Goal: Task Accomplishment & Management: Use online tool/utility

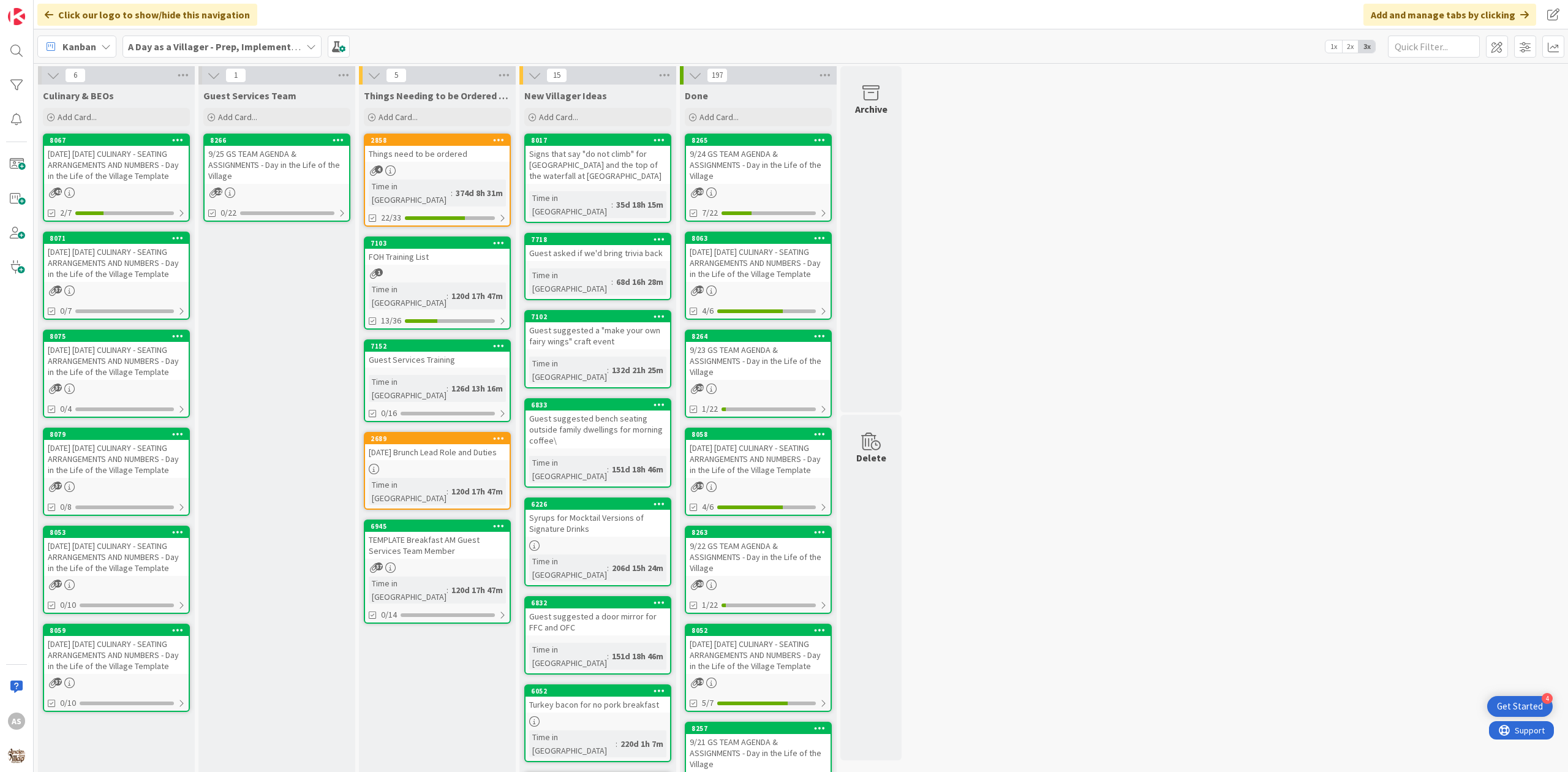
click at [107, 277] on div "[DATE] [DATE] CULINARY - SEATING ARRANGEMENTS AND NUMBERS - Day in the Life of …" at bounding box center [116, 262] width 145 height 38
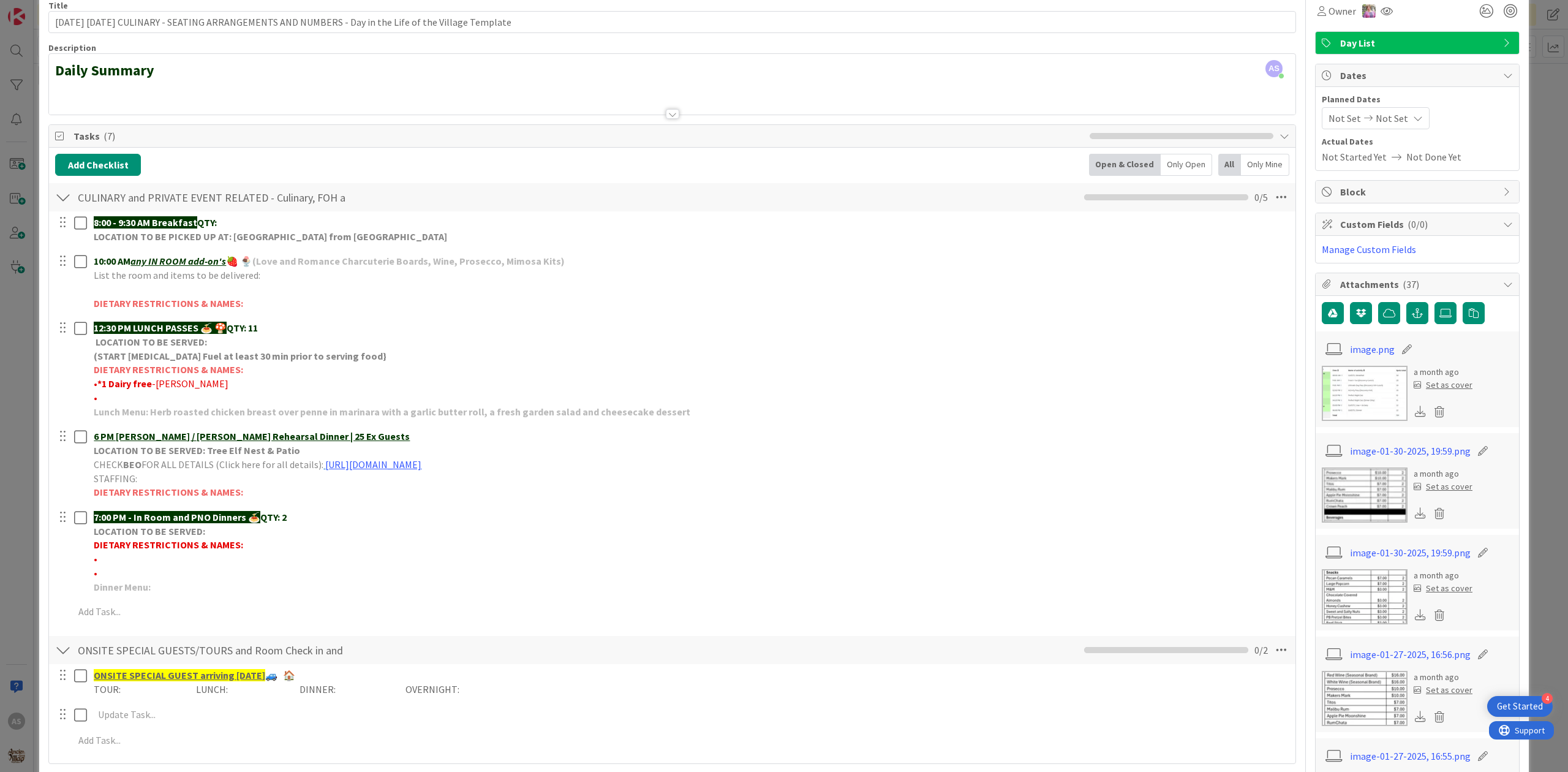
scroll to position [82, 0]
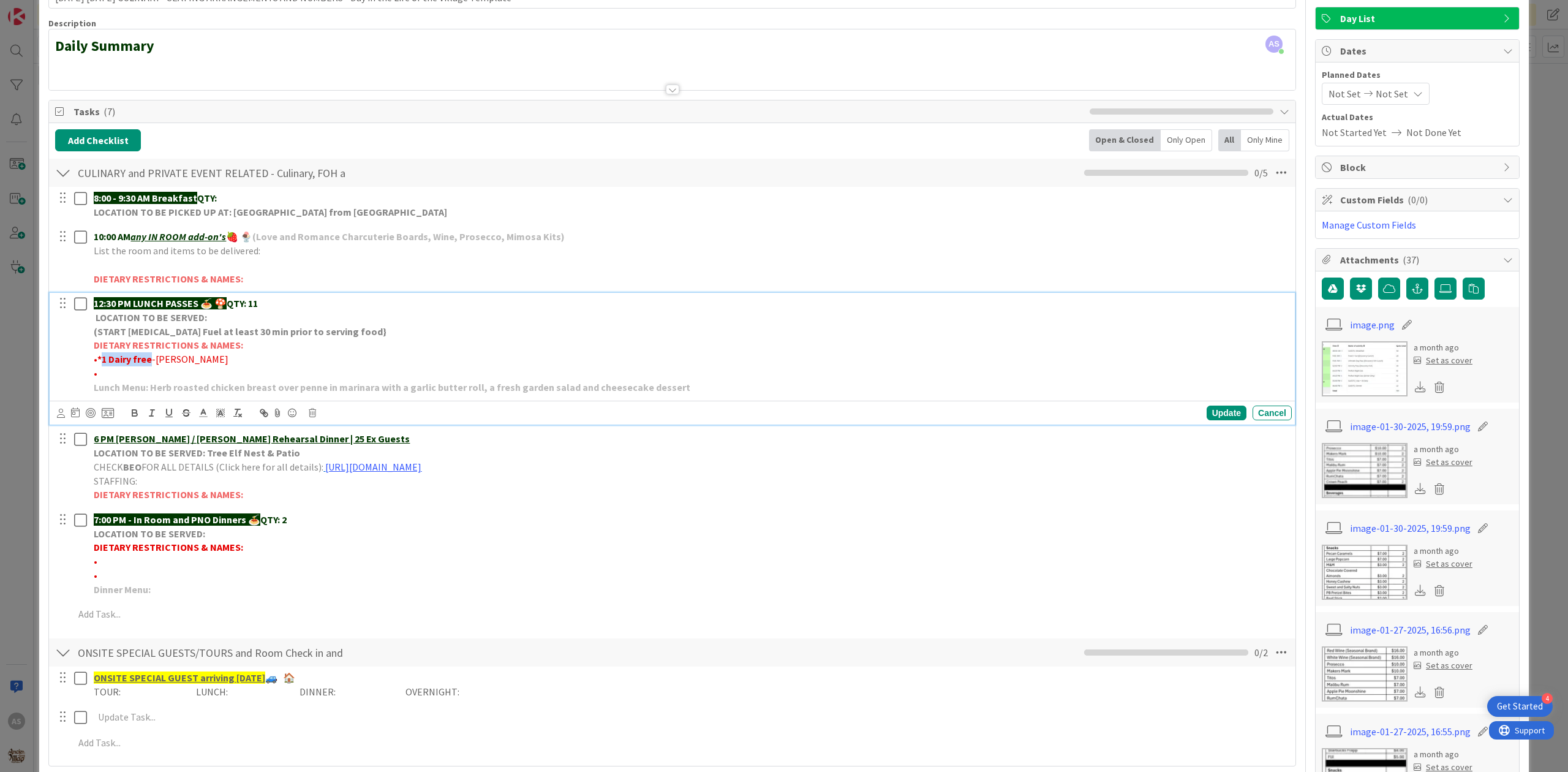
drag, startPoint x: 152, startPoint y: 362, endPoint x: 102, endPoint y: 365, distance: 50.1
click at [102, 365] on p "• *1 Dairy free -OLIVIA" at bounding box center [690, 359] width 1193 height 14
copy strong "1 Dairy free"
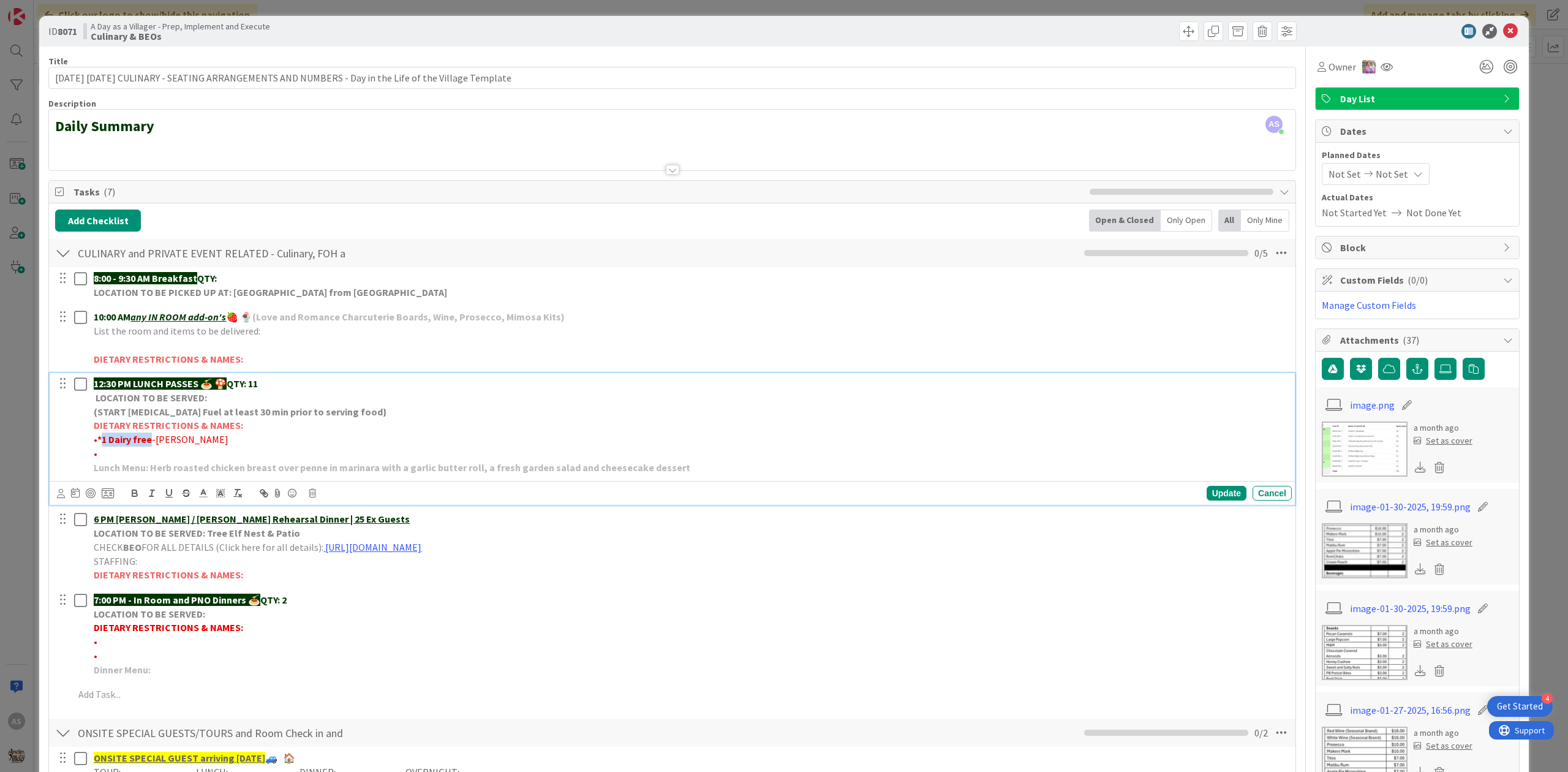
scroll to position [0, 0]
click at [1503, 32] on icon at bounding box center [1510, 33] width 15 height 15
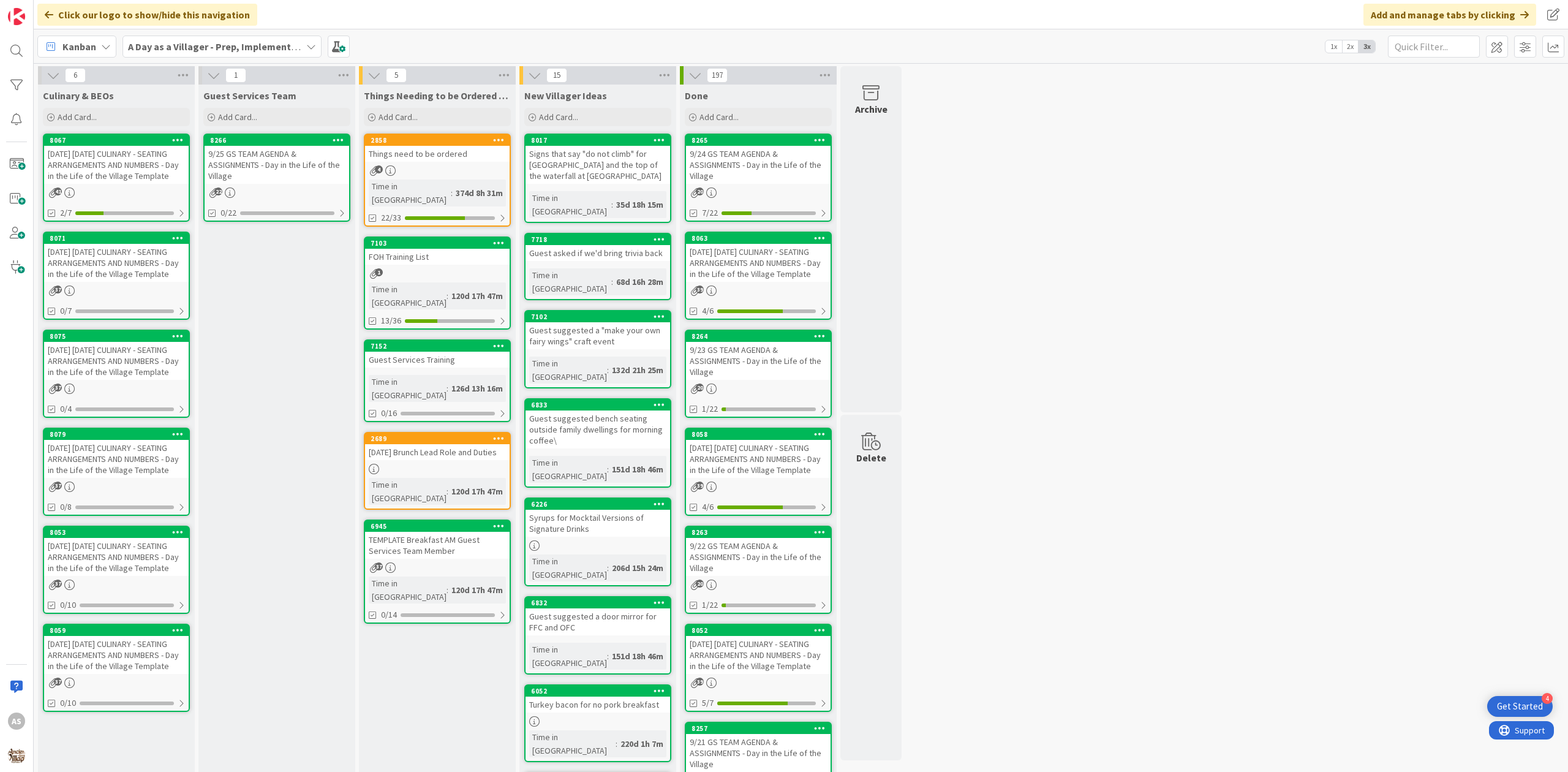
click at [116, 261] on div "9/26/25 FRIDAY CULINARY - SEATING ARRANGEMENTS AND NUMBERS - Day in the Life of…" at bounding box center [116, 262] width 145 height 38
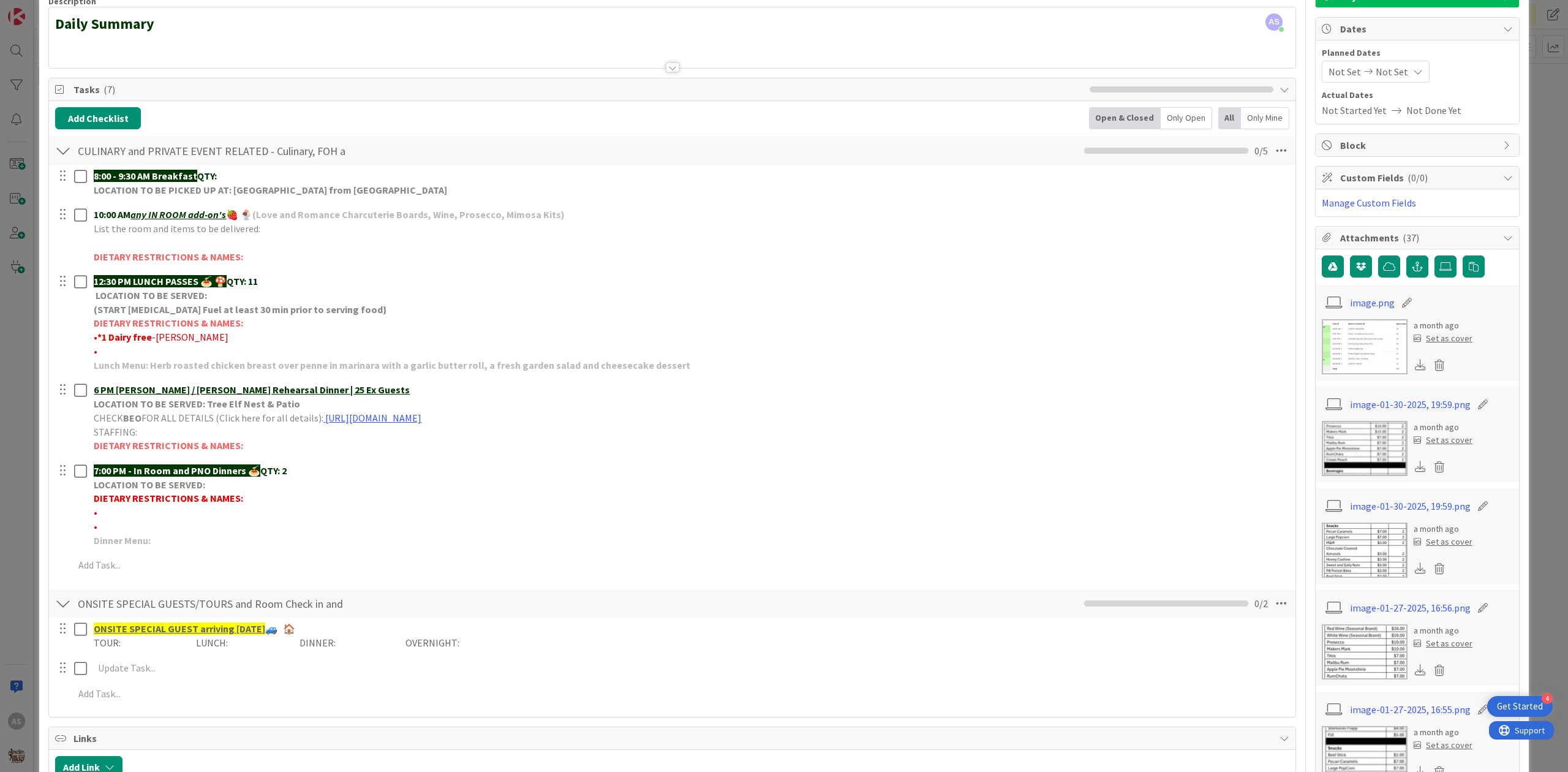
scroll to position [82, 0]
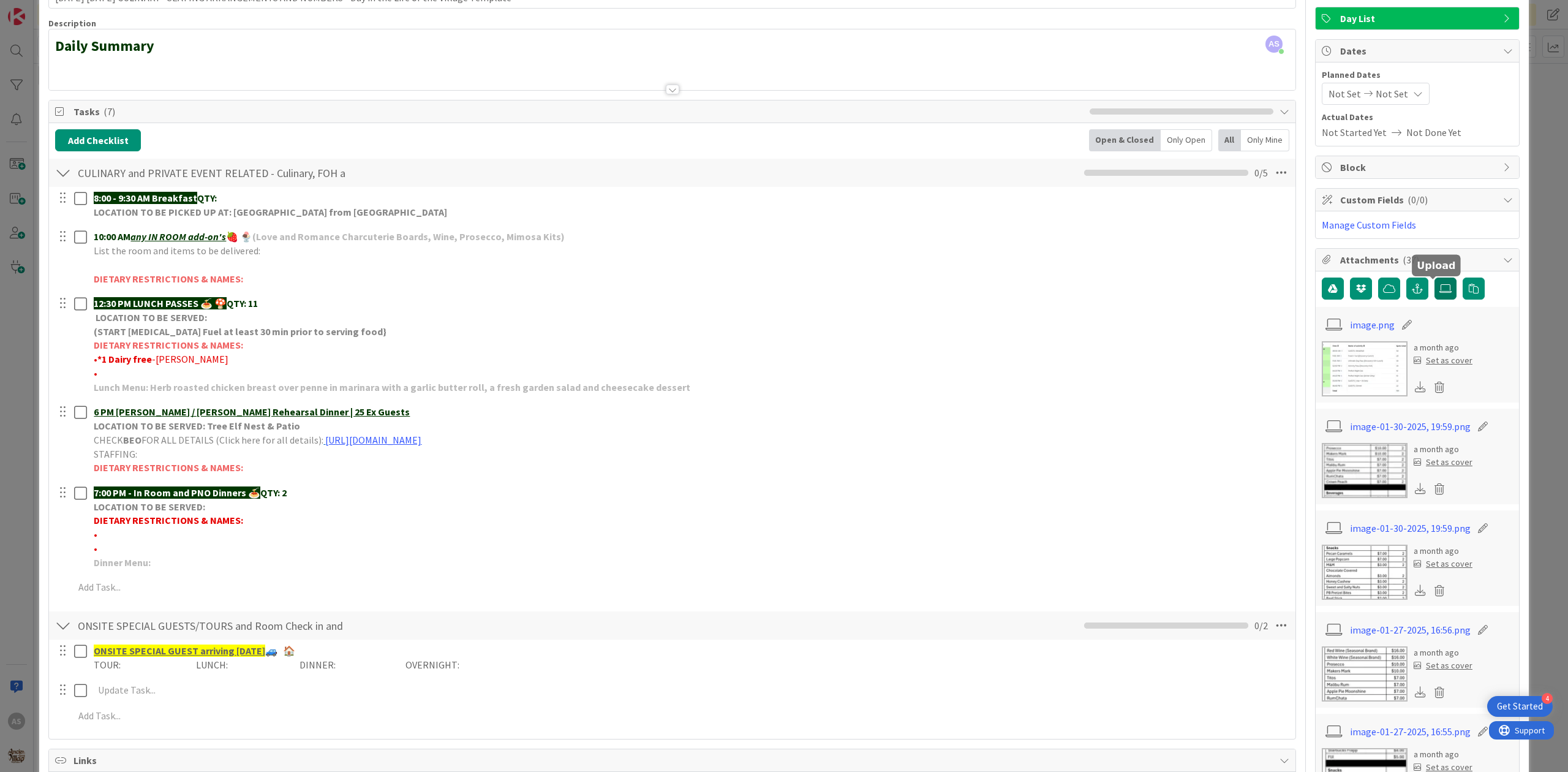
click at [1439, 293] on icon at bounding box center [1445, 288] width 12 height 10
click at [1435, 277] on input "file" at bounding box center [1435, 277] width 0 height 0
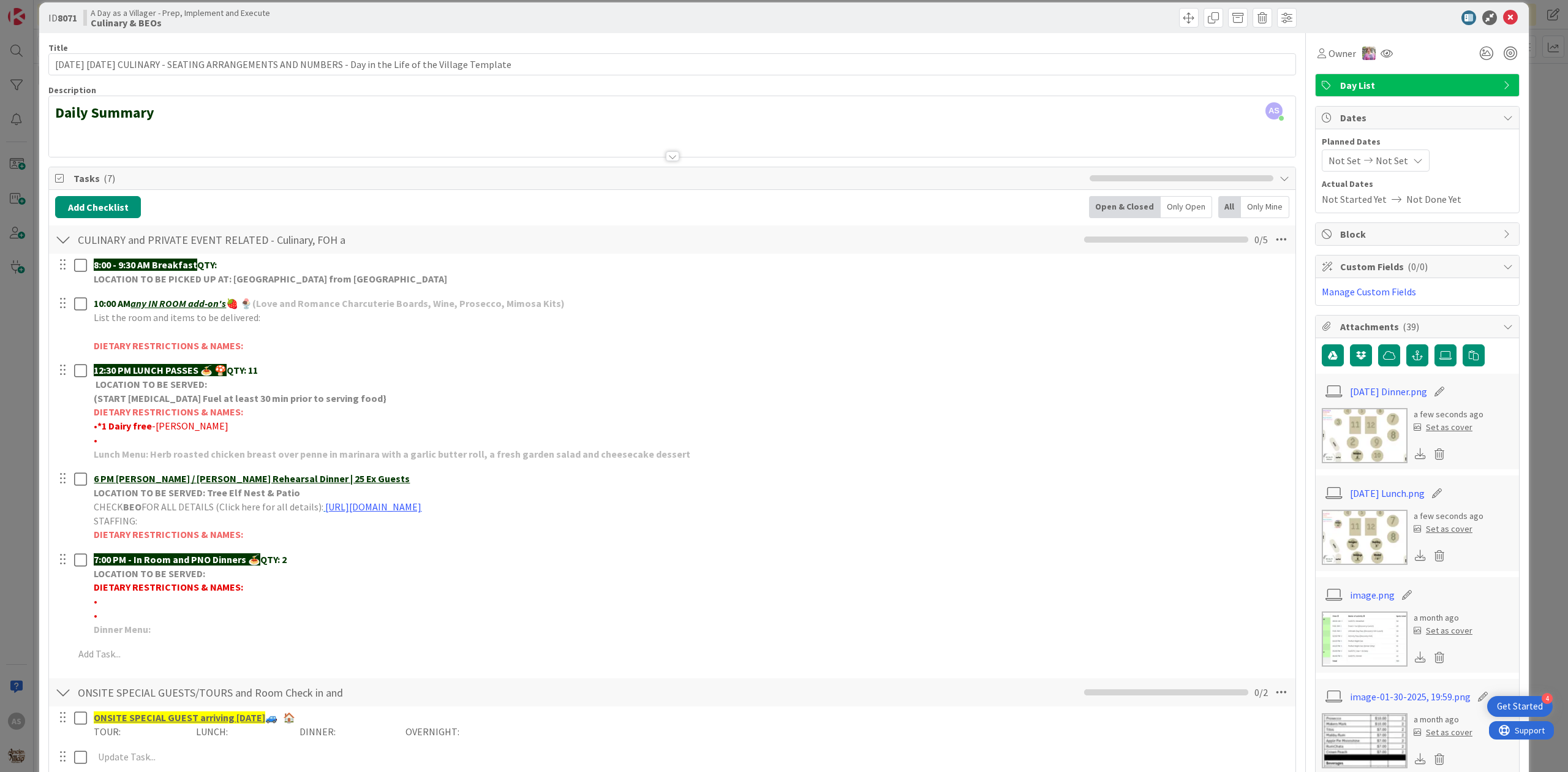
scroll to position [0, 0]
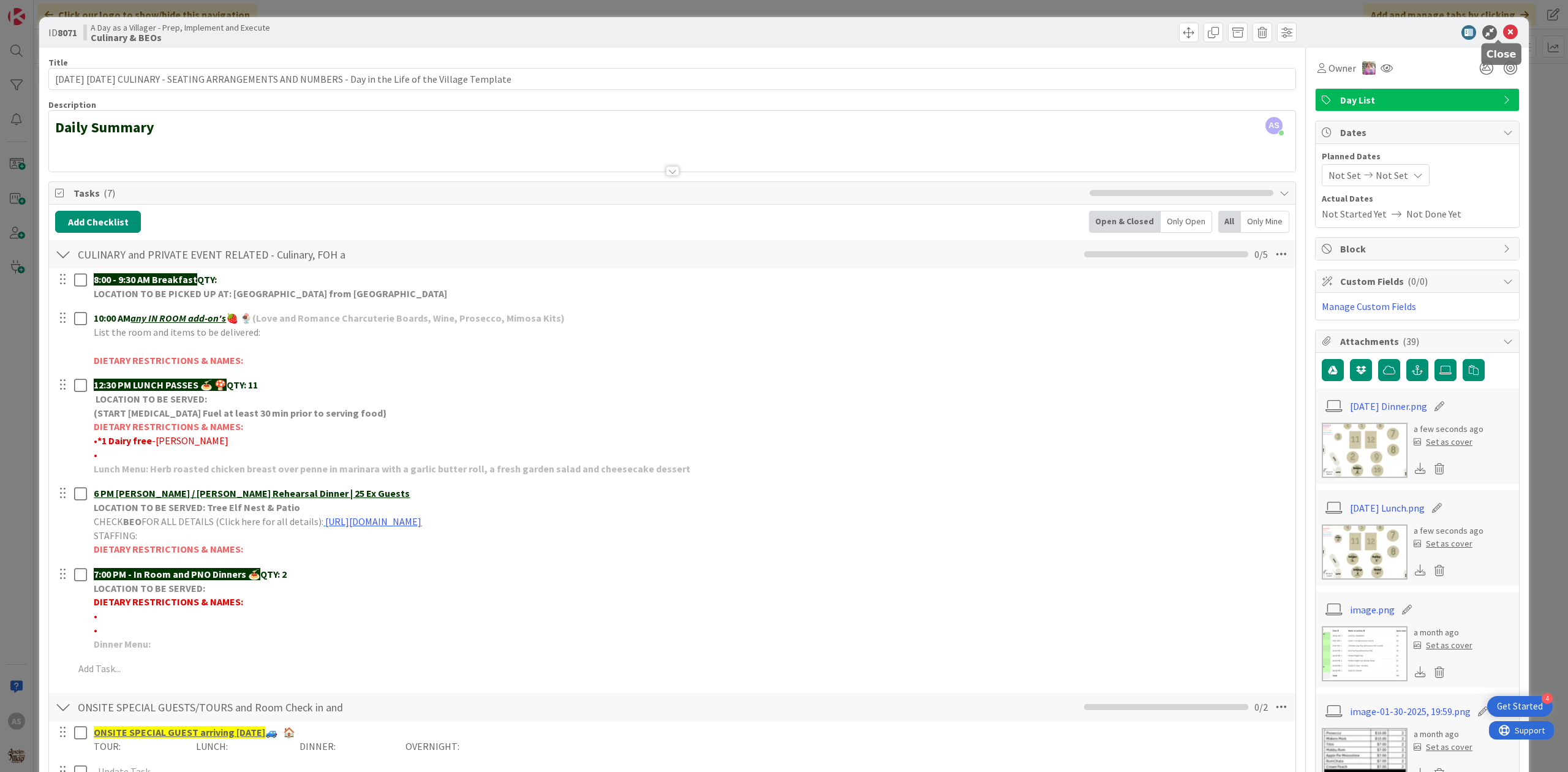
click at [1503, 36] on icon at bounding box center [1510, 33] width 15 height 15
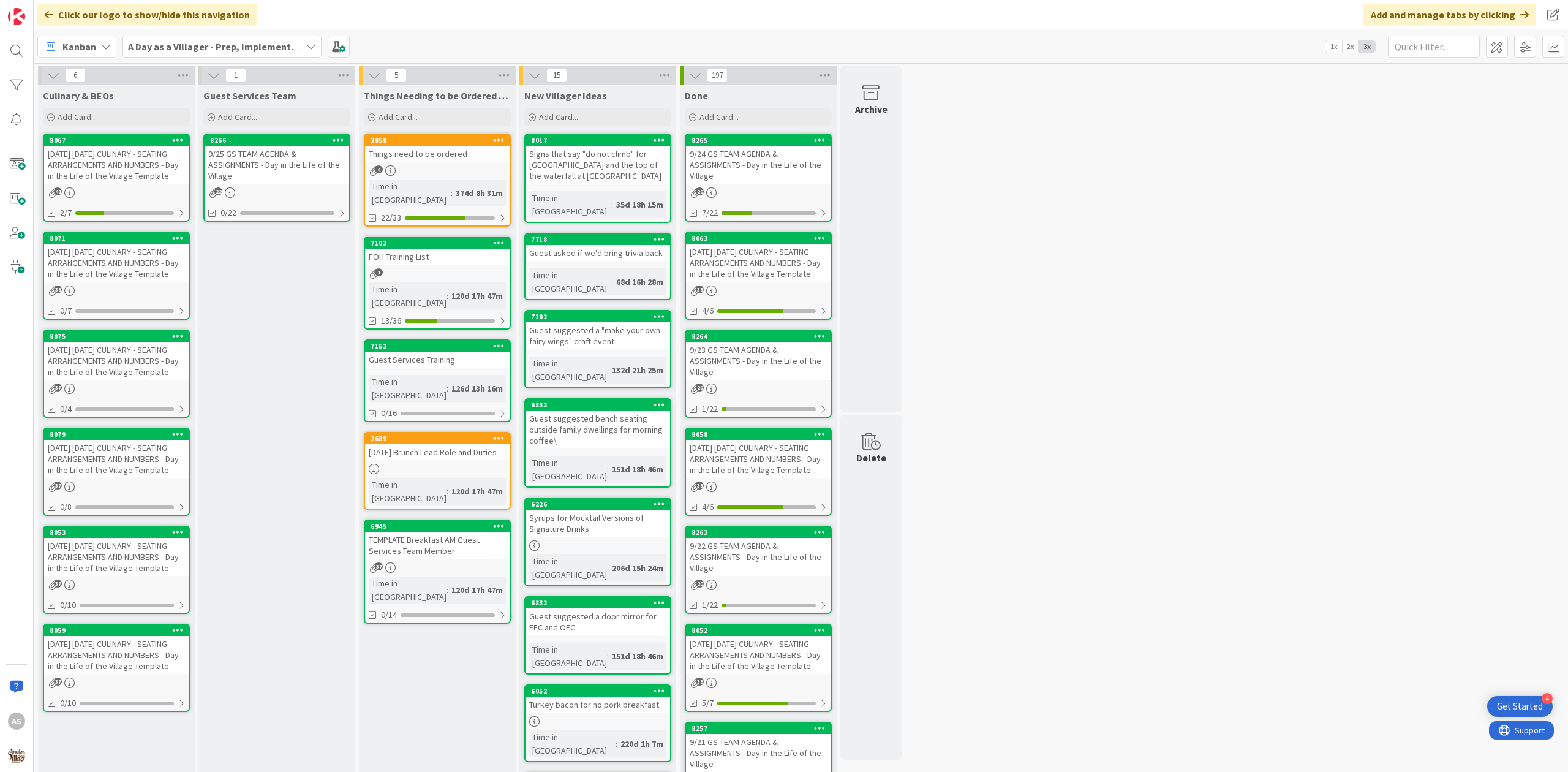
click at [790, 165] on div "9/24 GS TEAM AGENDA & ASSIGNMENTS - Day in the Life of the Village" at bounding box center [758, 165] width 145 height 38
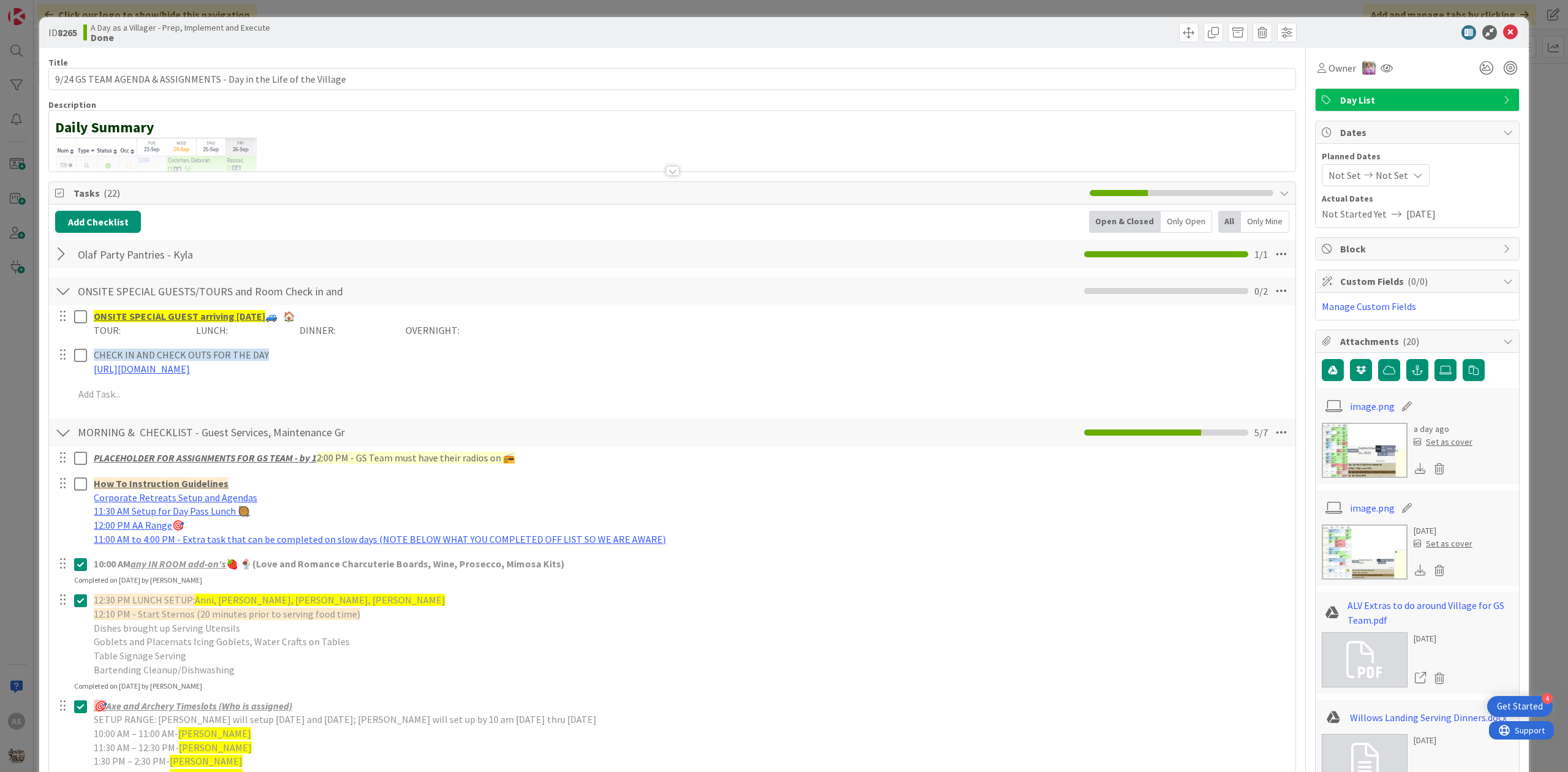
click at [58, 261] on div at bounding box center [63, 254] width 16 height 22
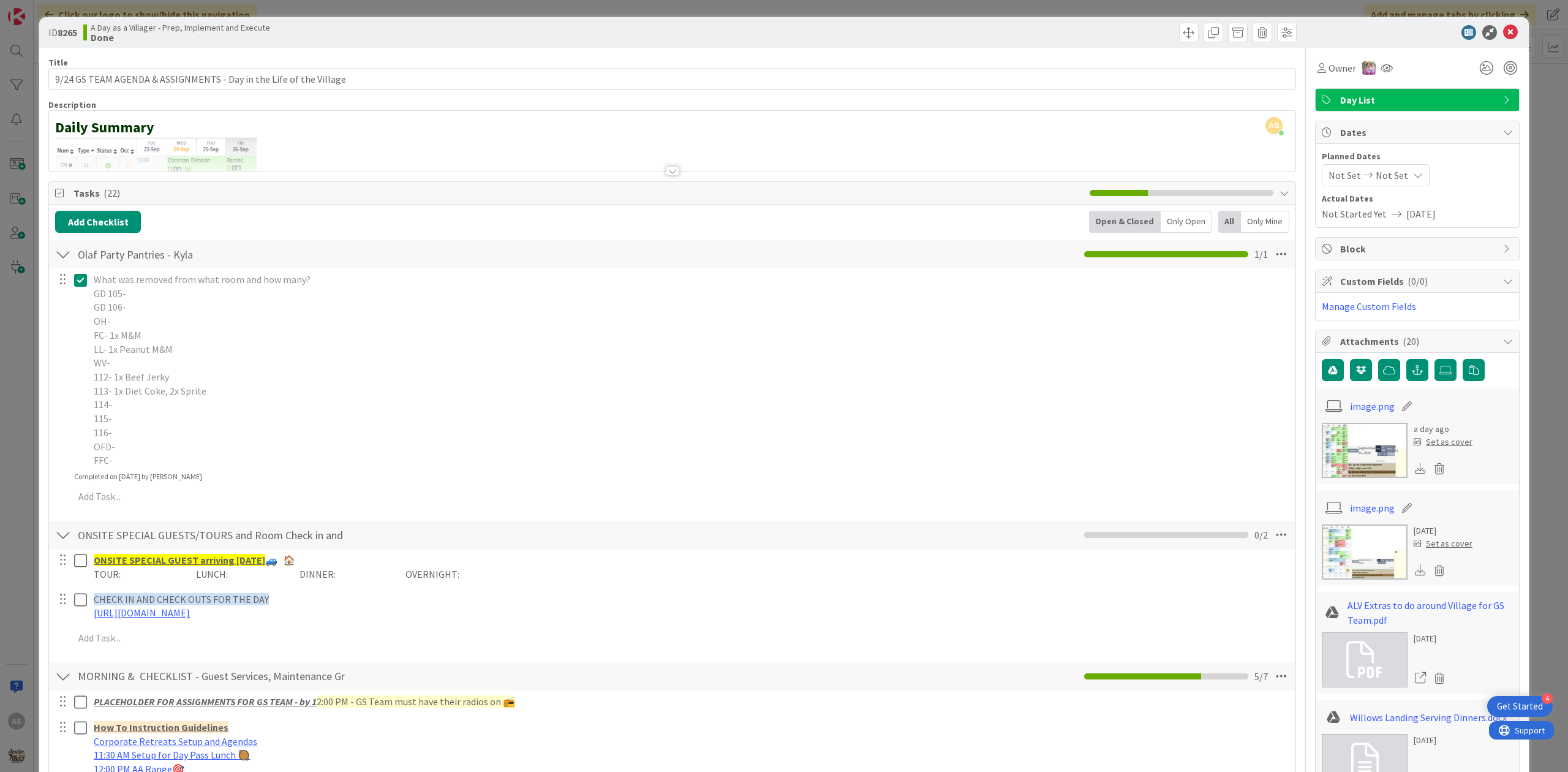
click at [84, 279] on icon at bounding box center [80, 280] width 13 height 15
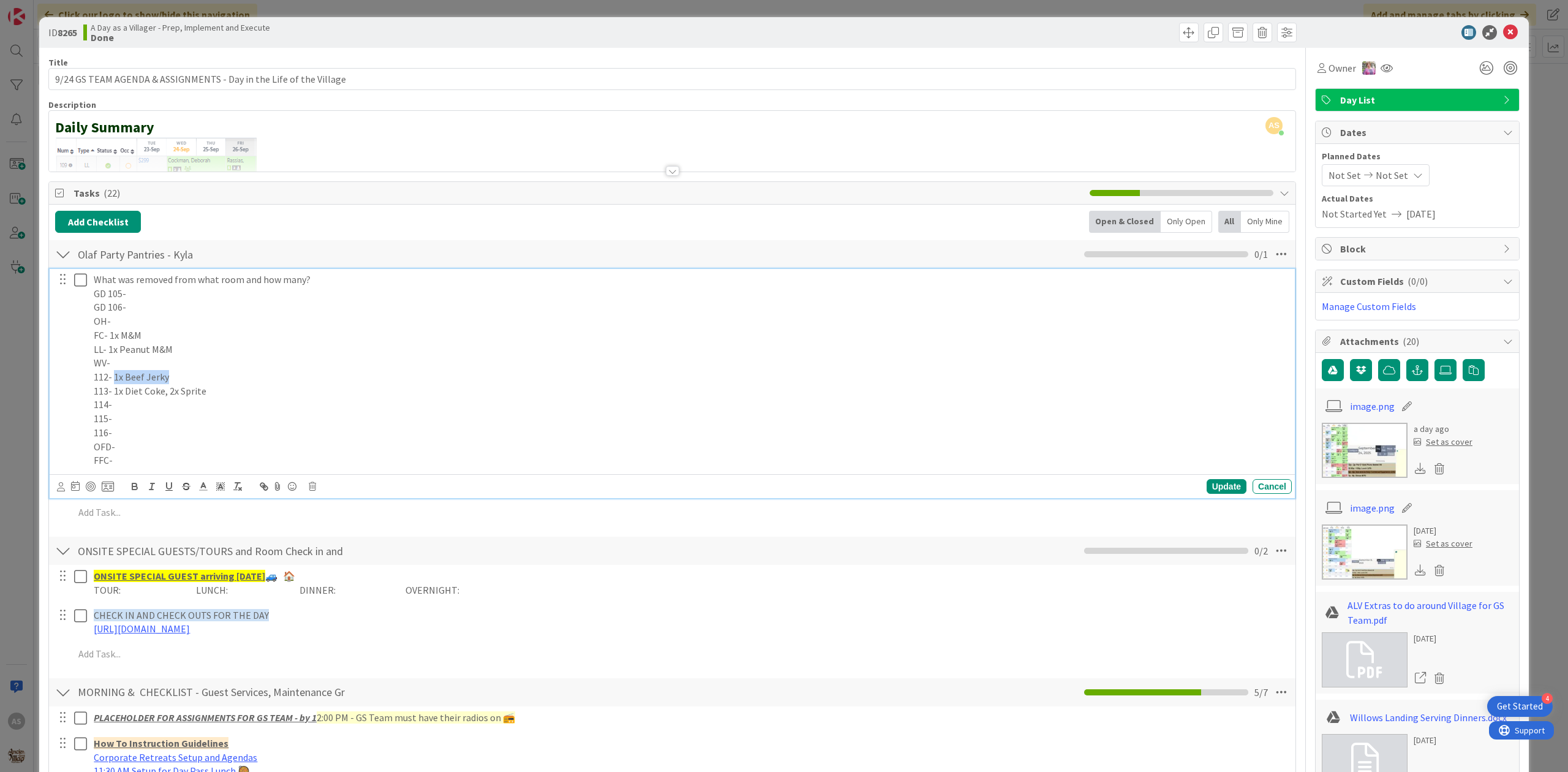
drag, startPoint x: 167, startPoint y: 378, endPoint x: 113, endPoint y: 382, distance: 54.1
click at [113, 382] on p "112- 1x Beef Jerky" at bounding box center [690, 376] width 1193 height 14
copy p "1x Beef Jerky"
drag, startPoint x: 211, startPoint y: 396, endPoint x: 116, endPoint y: 394, distance: 95.0
click at [114, 394] on p "113- 1x Diet Coke, 2x Sprite" at bounding box center [690, 391] width 1193 height 14
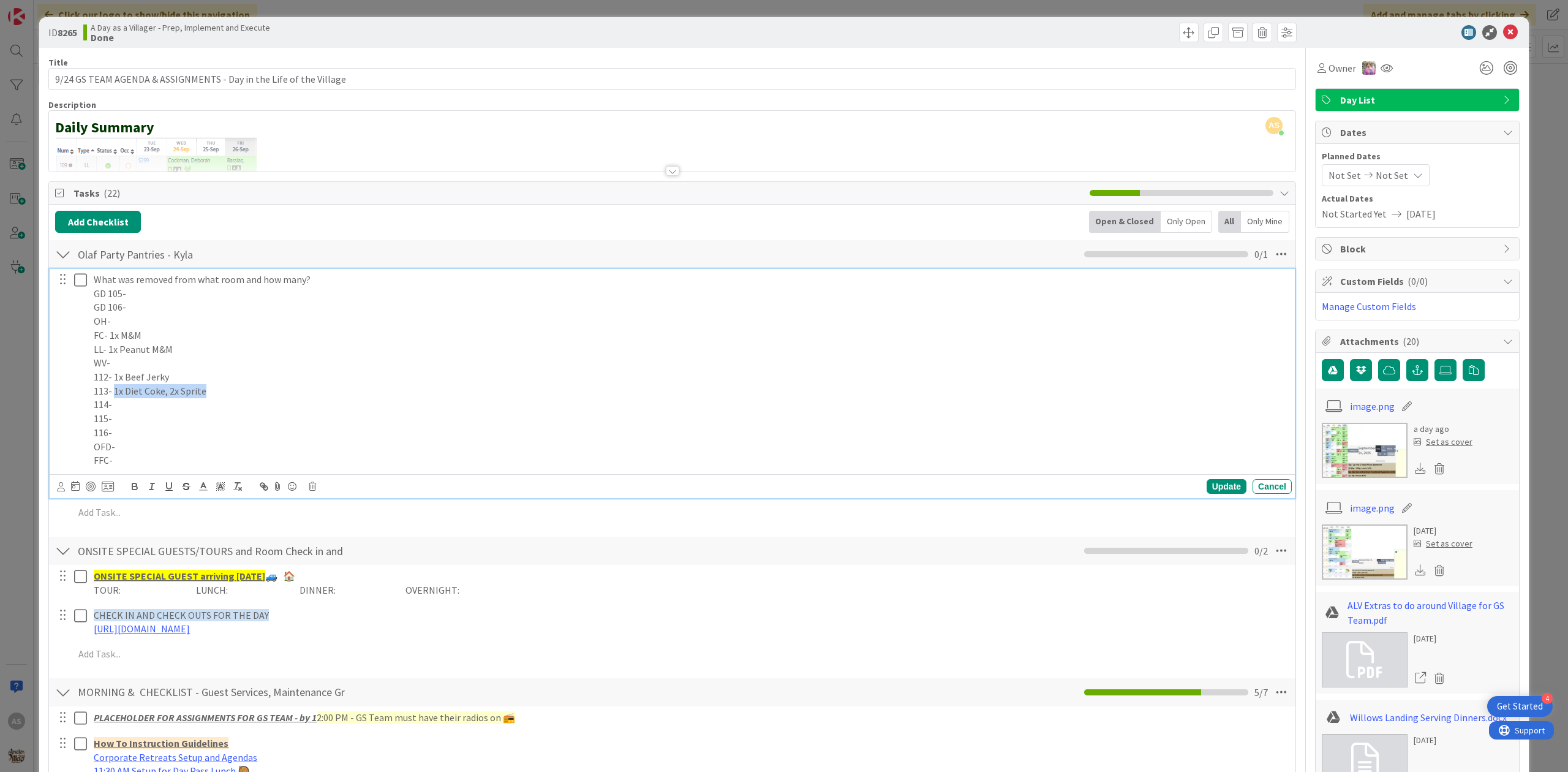
copy p "1x Diet Coke, 2x Sprite"
click at [1218, 489] on div "Update" at bounding box center [1226, 487] width 40 height 15
drag, startPoint x: 184, startPoint y: 349, endPoint x: 110, endPoint y: 356, distance: 74.3
click at [110, 356] on p "LL- 1x Peanut M&M" at bounding box center [690, 349] width 1193 height 14
copy p "1x Peanut M&M"
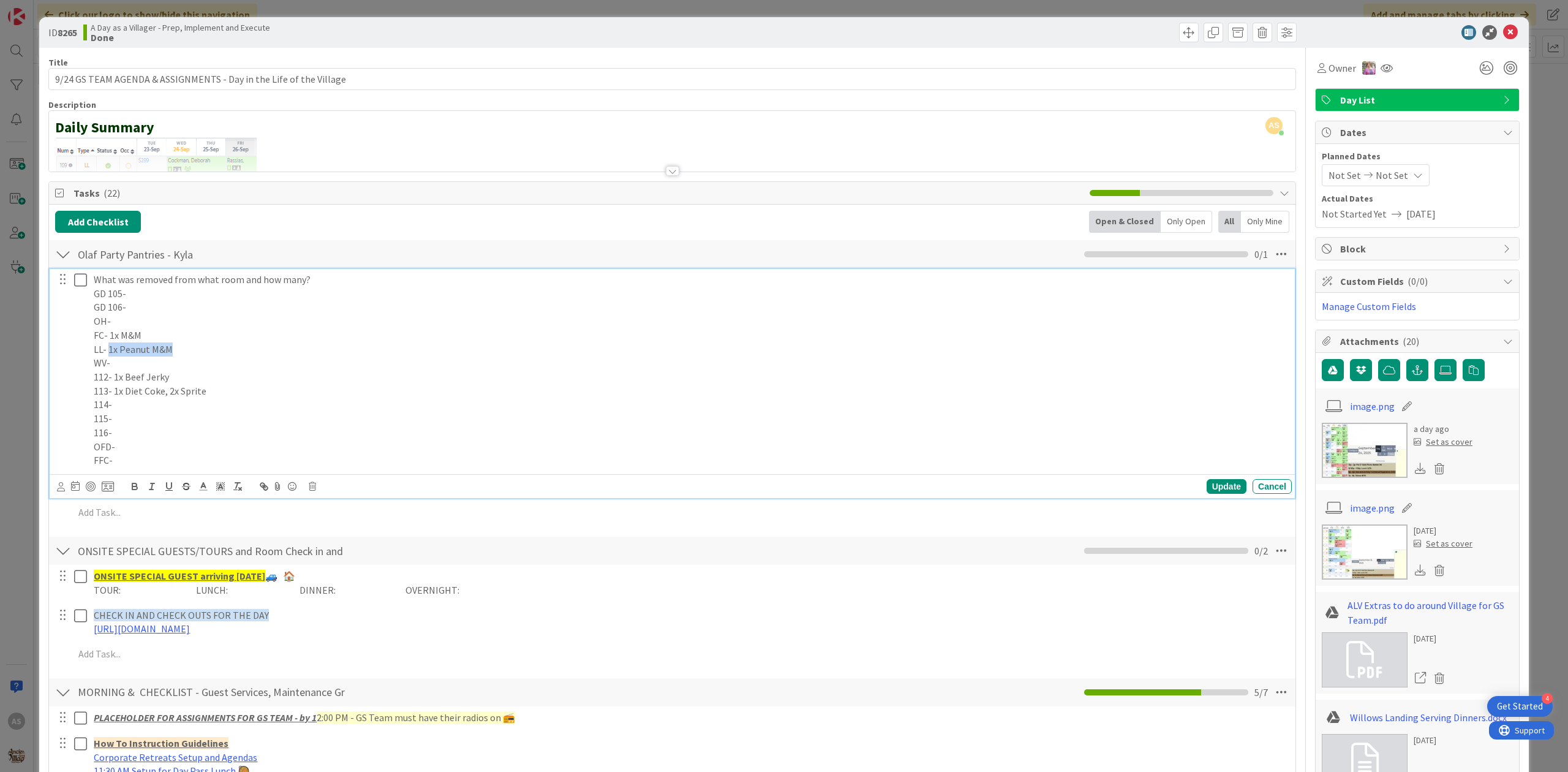
click at [76, 290] on button at bounding box center [82, 280] width 15 height 20
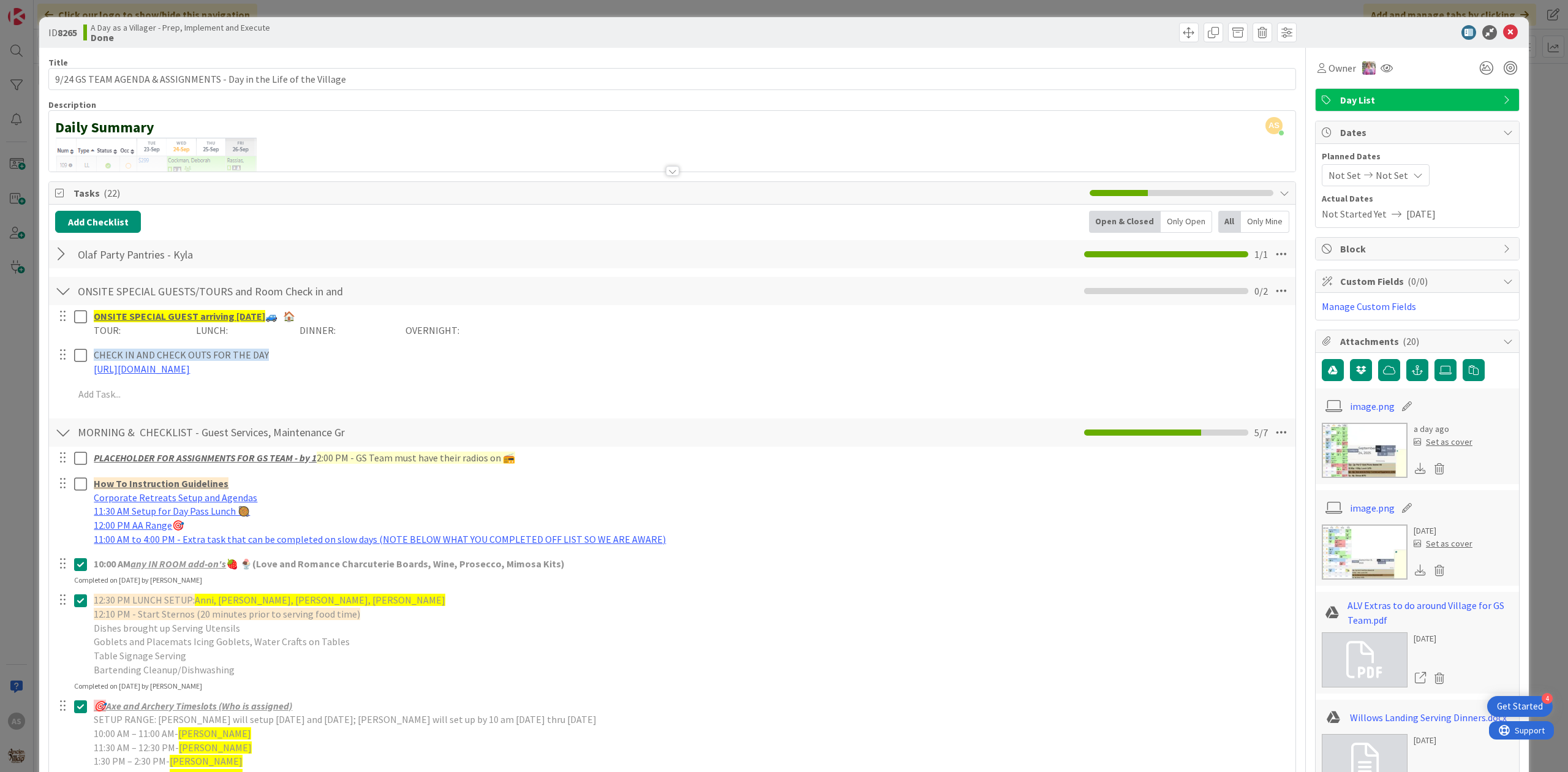
click at [64, 255] on div at bounding box center [63, 254] width 16 height 22
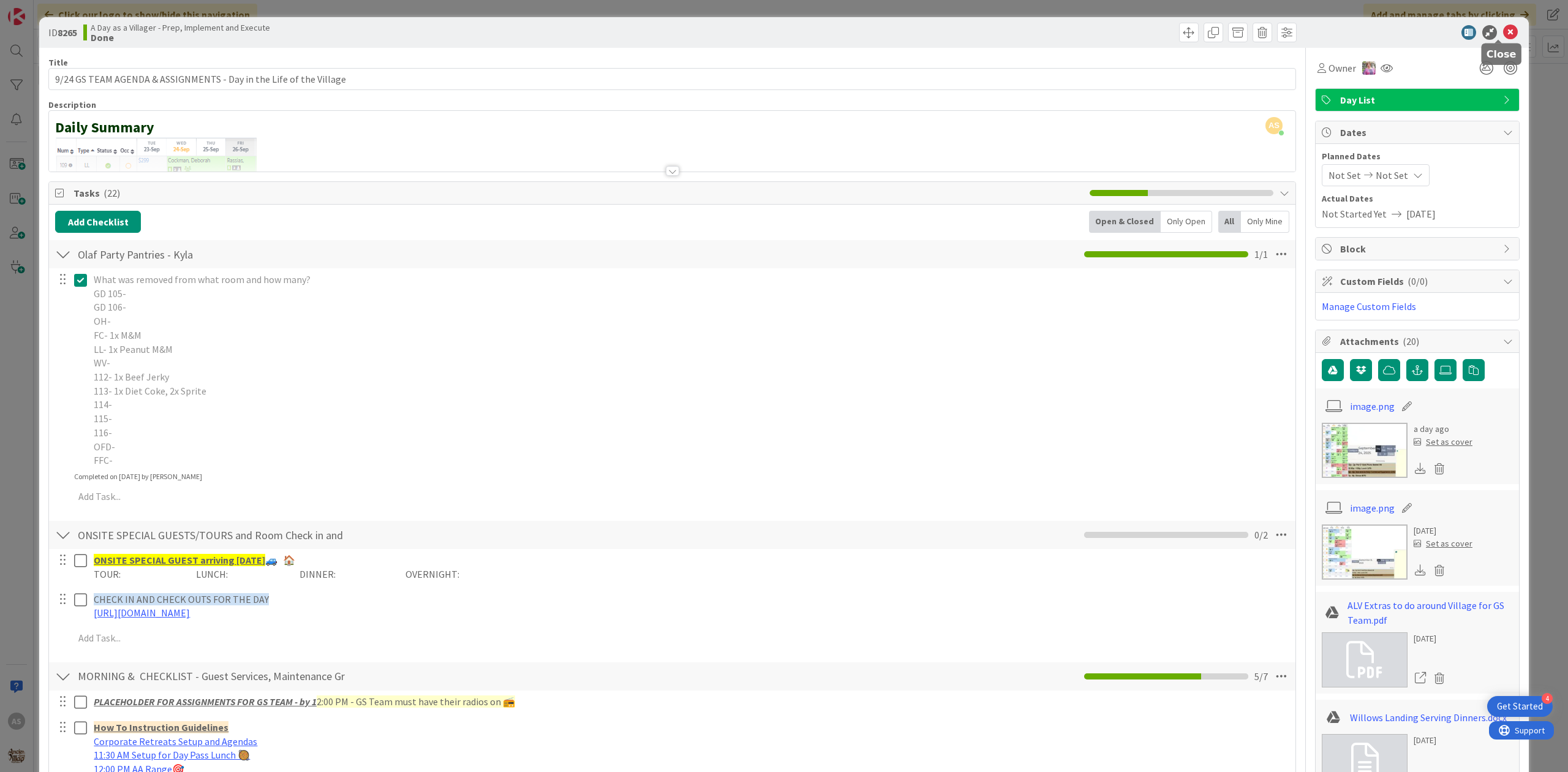
click at [1503, 30] on icon at bounding box center [1510, 33] width 15 height 15
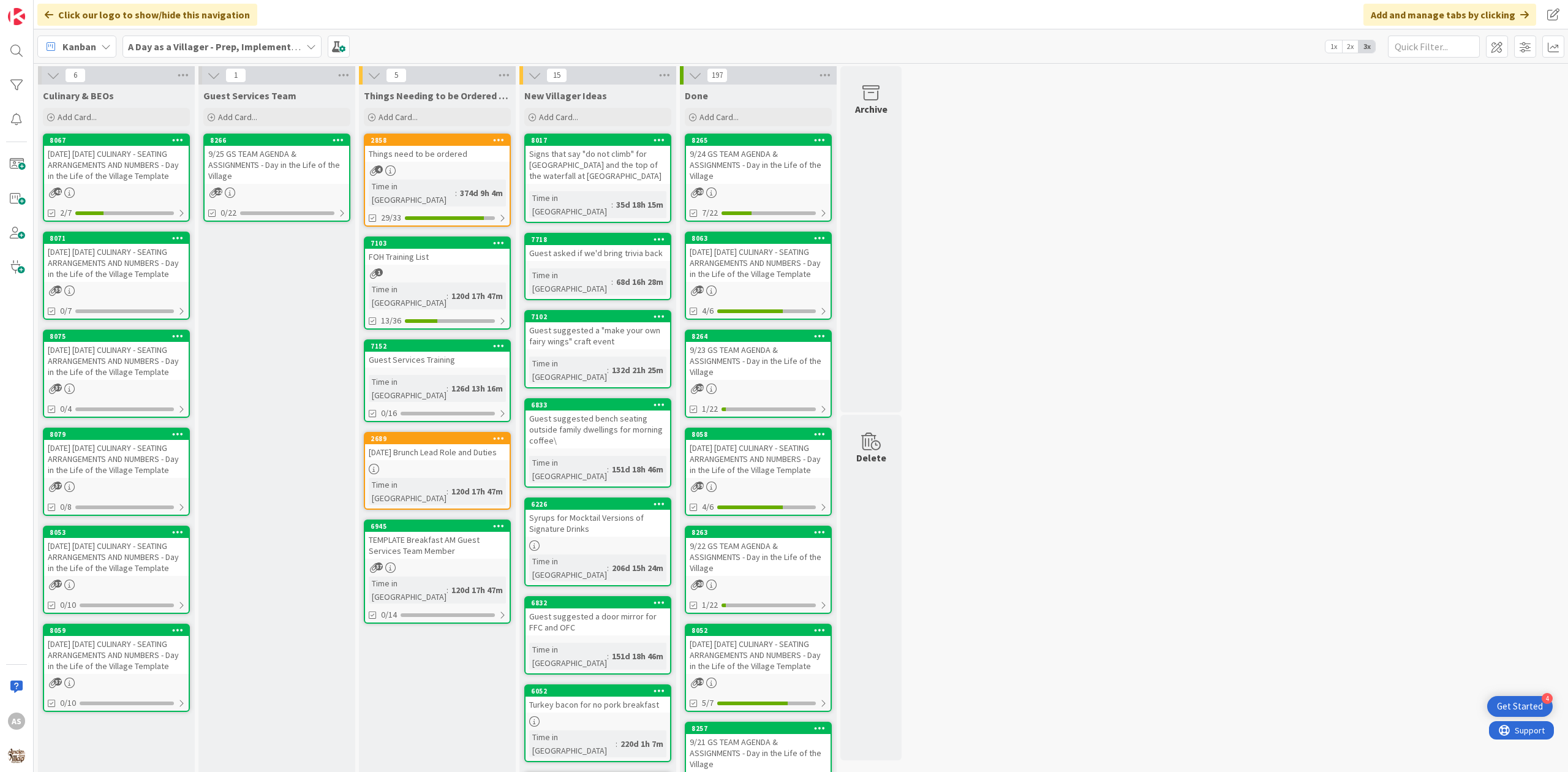
click at [226, 52] on span "A Day as a Villager - Prep, Implement and Execute" at bounding box center [214, 46] width 173 height 15
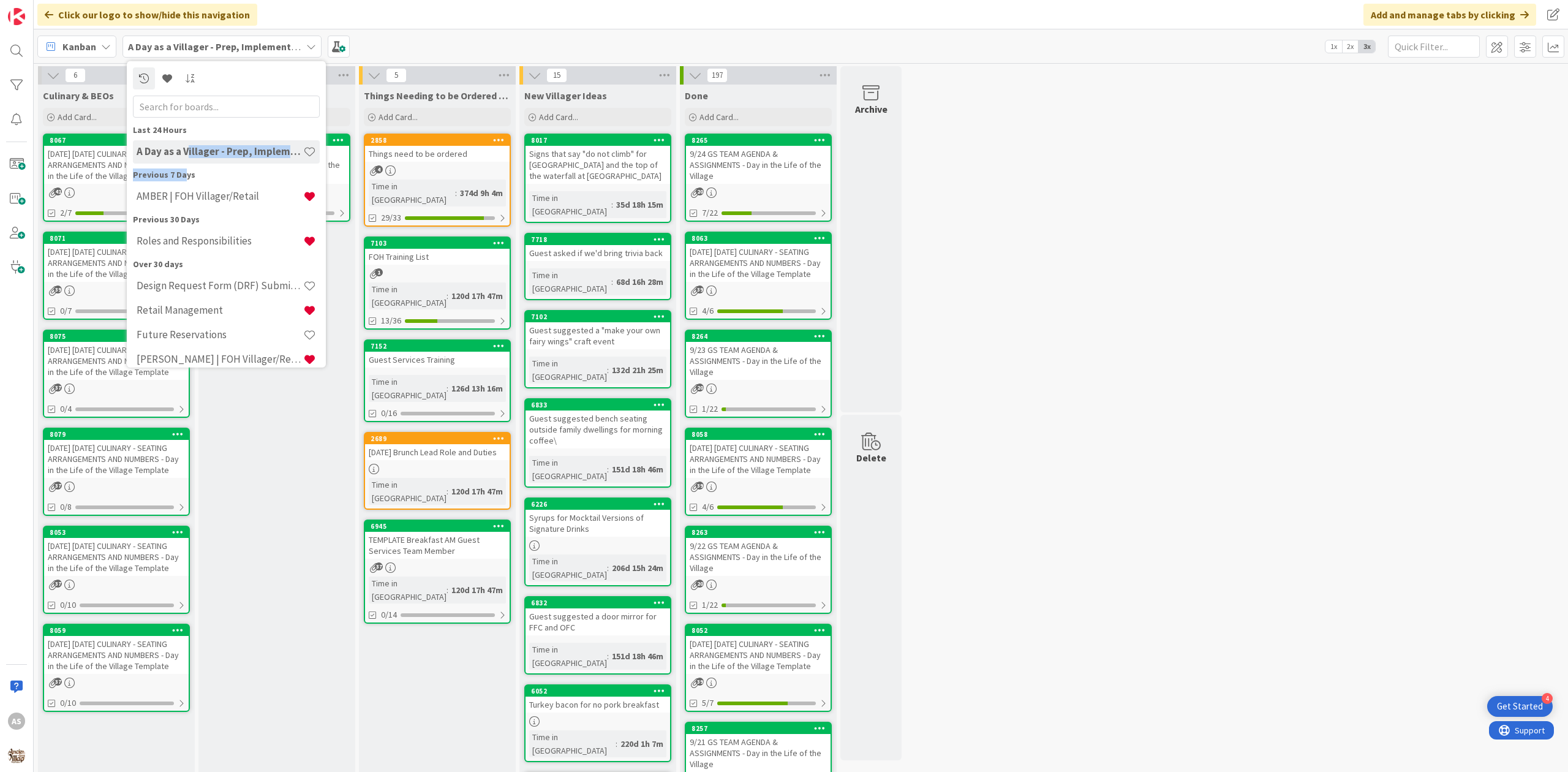
click at [184, 175] on div "Last 24 Hours A Day as a Villager - Prep, Implement and Execute Previous 7 Days…" at bounding box center [226, 284] width 186 height 322
click at [181, 203] on div "AMBER | FOH Villager/Retail" at bounding box center [226, 196] width 186 height 23
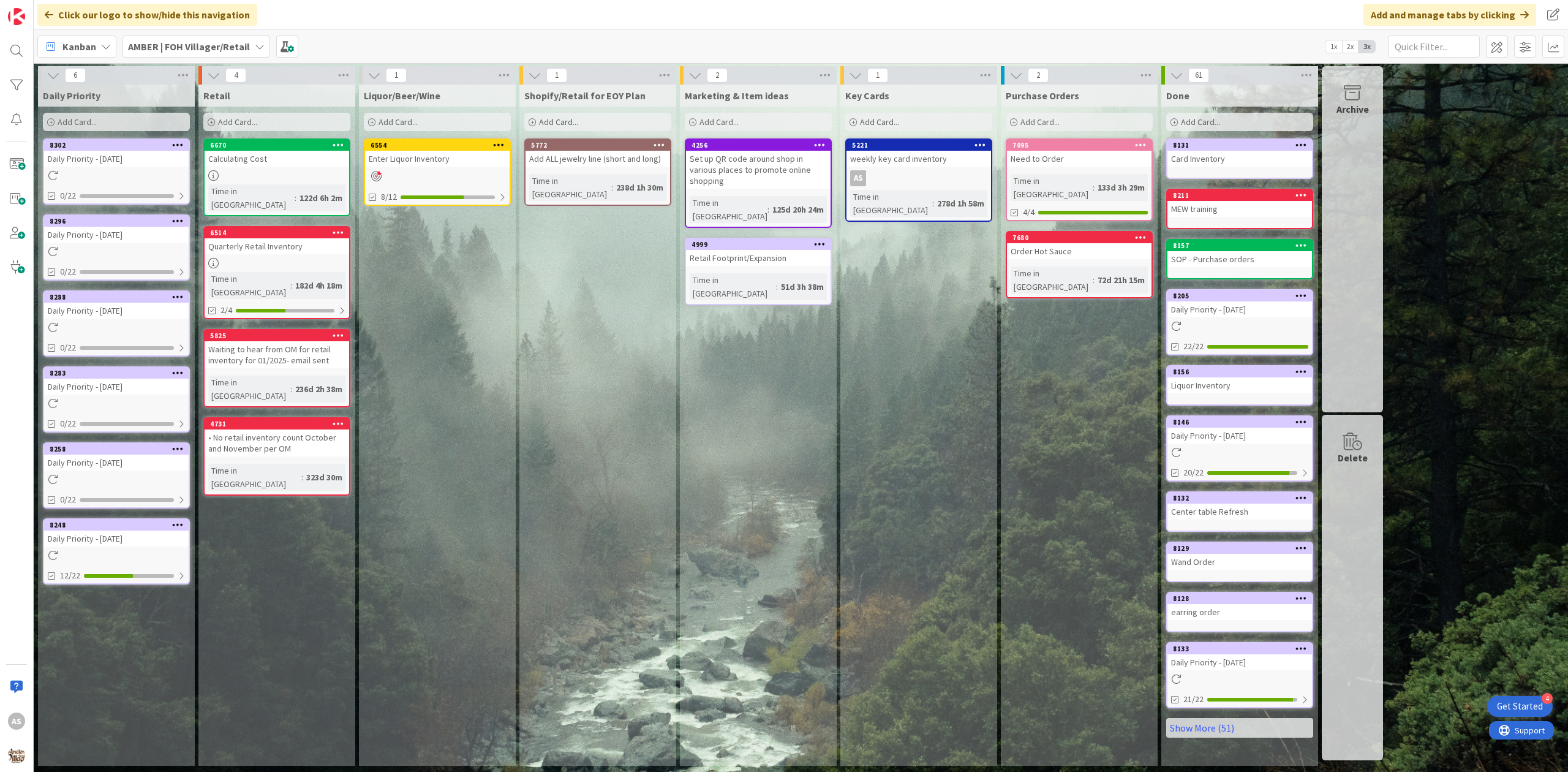
click at [175, 218] on icon at bounding box center [178, 220] width 12 height 9
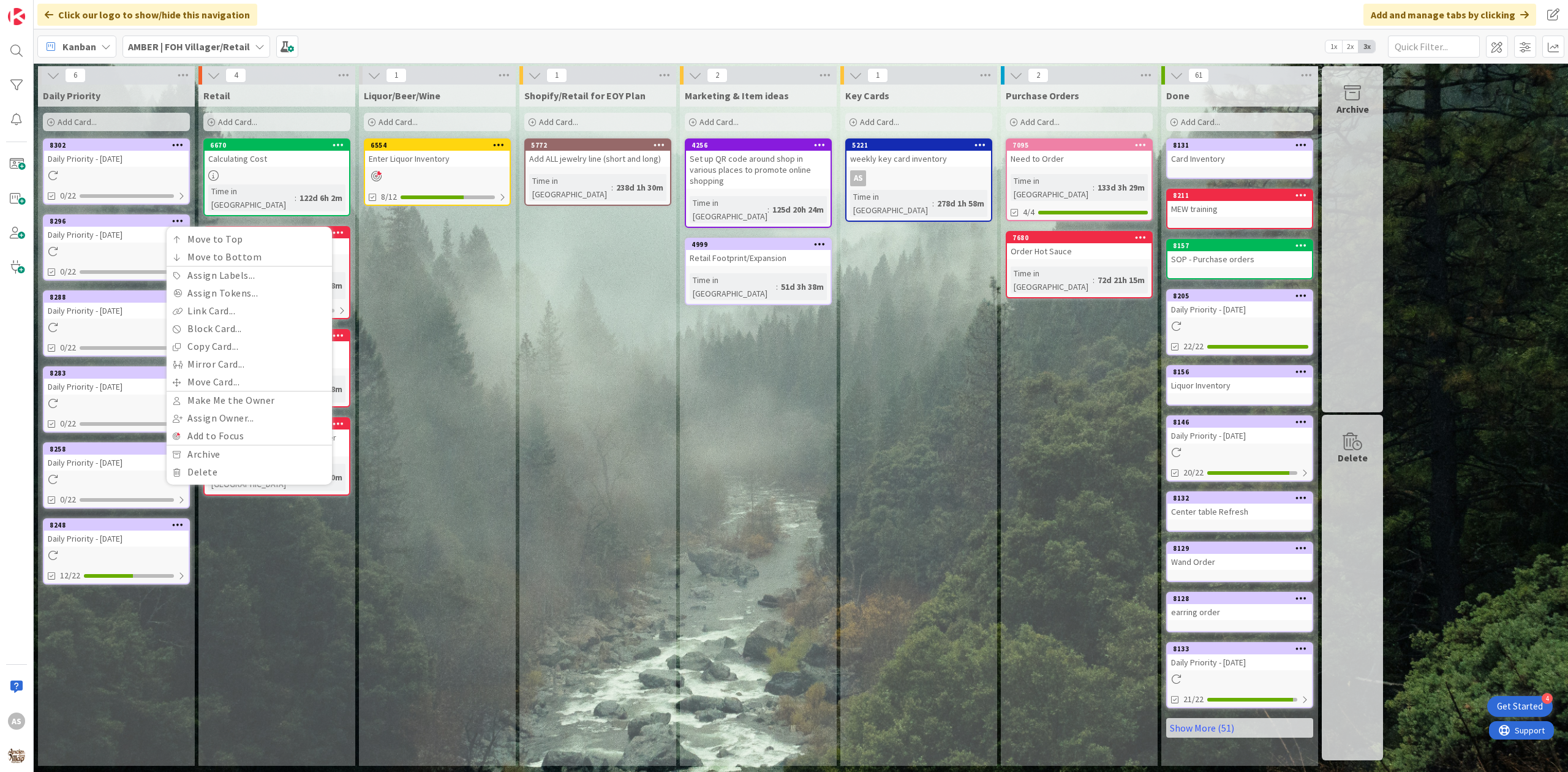
click at [207, 483] on div "Move to Top Move to Bottom Assign Labels... Assign Tokens... Link Card... Block…" at bounding box center [249, 355] width 165 height 258
click at [207, 478] on link "Delete" at bounding box center [249, 472] width 165 height 18
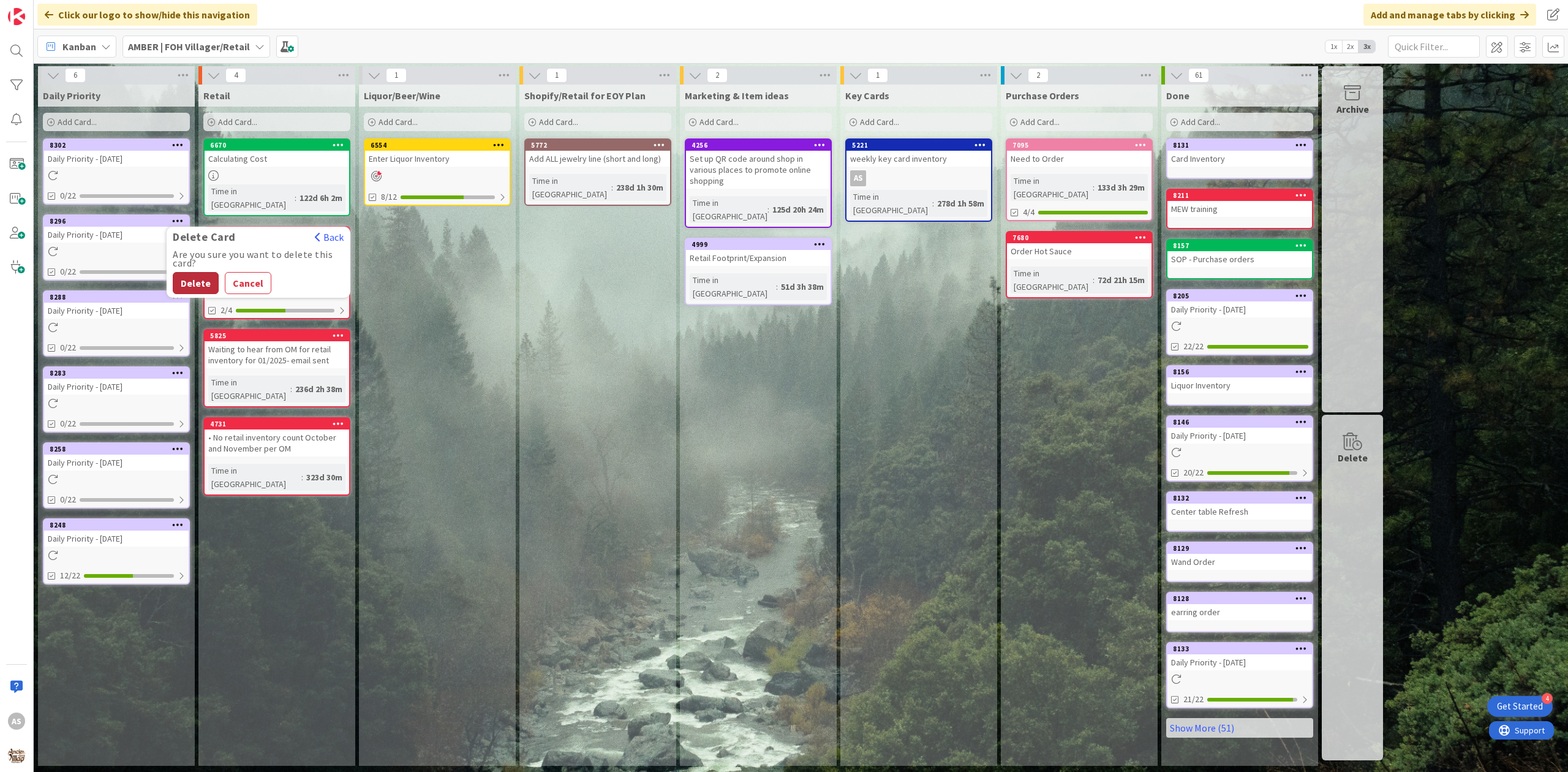
click at [179, 275] on button "Delete" at bounding box center [195, 283] width 46 height 22
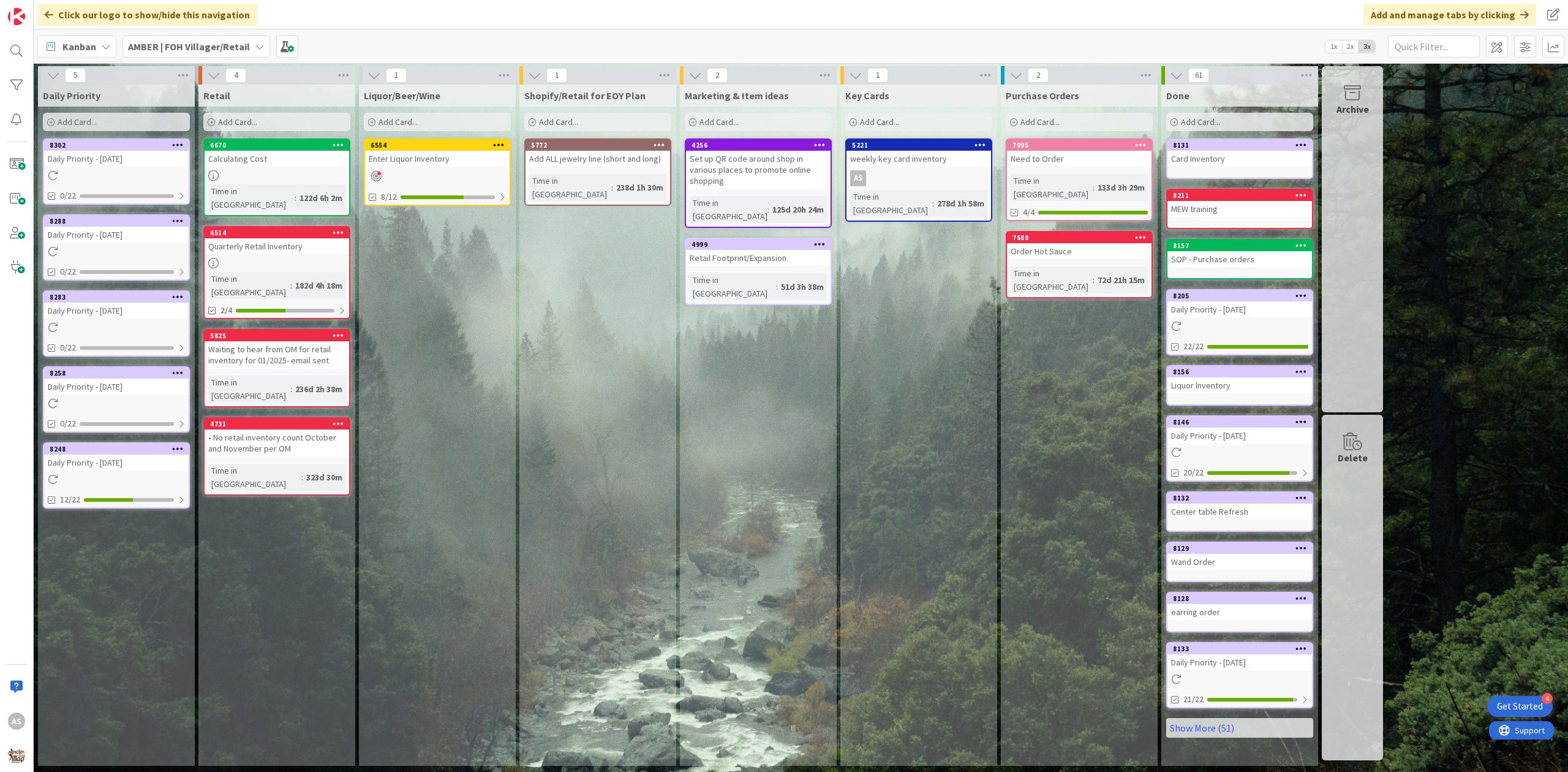
click at [177, 142] on icon at bounding box center [178, 144] width 12 height 9
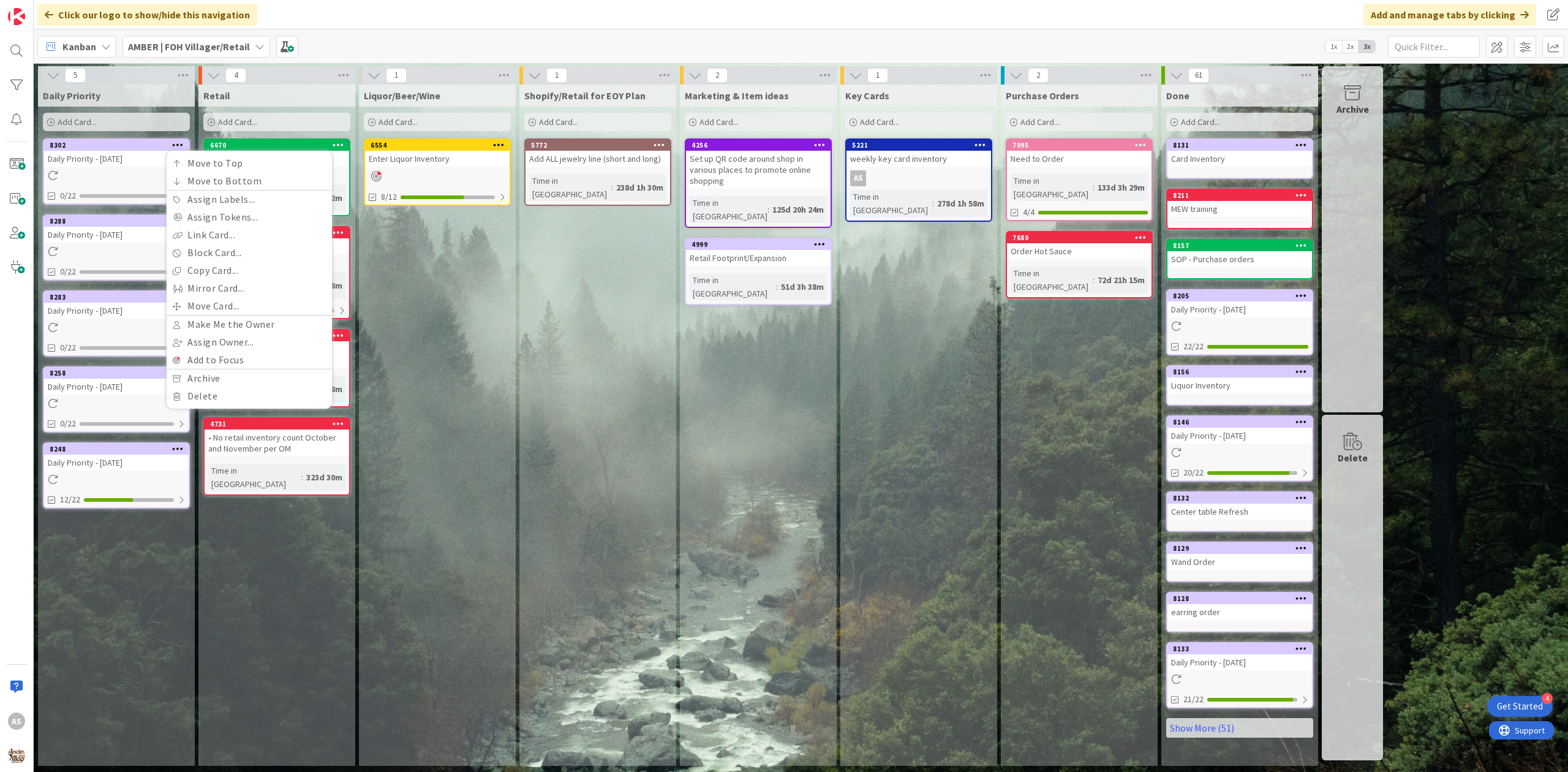
click at [123, 258] on div "8288 Daily Priority - 09/23/2025 0/22" at bounding box center [117, 248] width 147 height 66
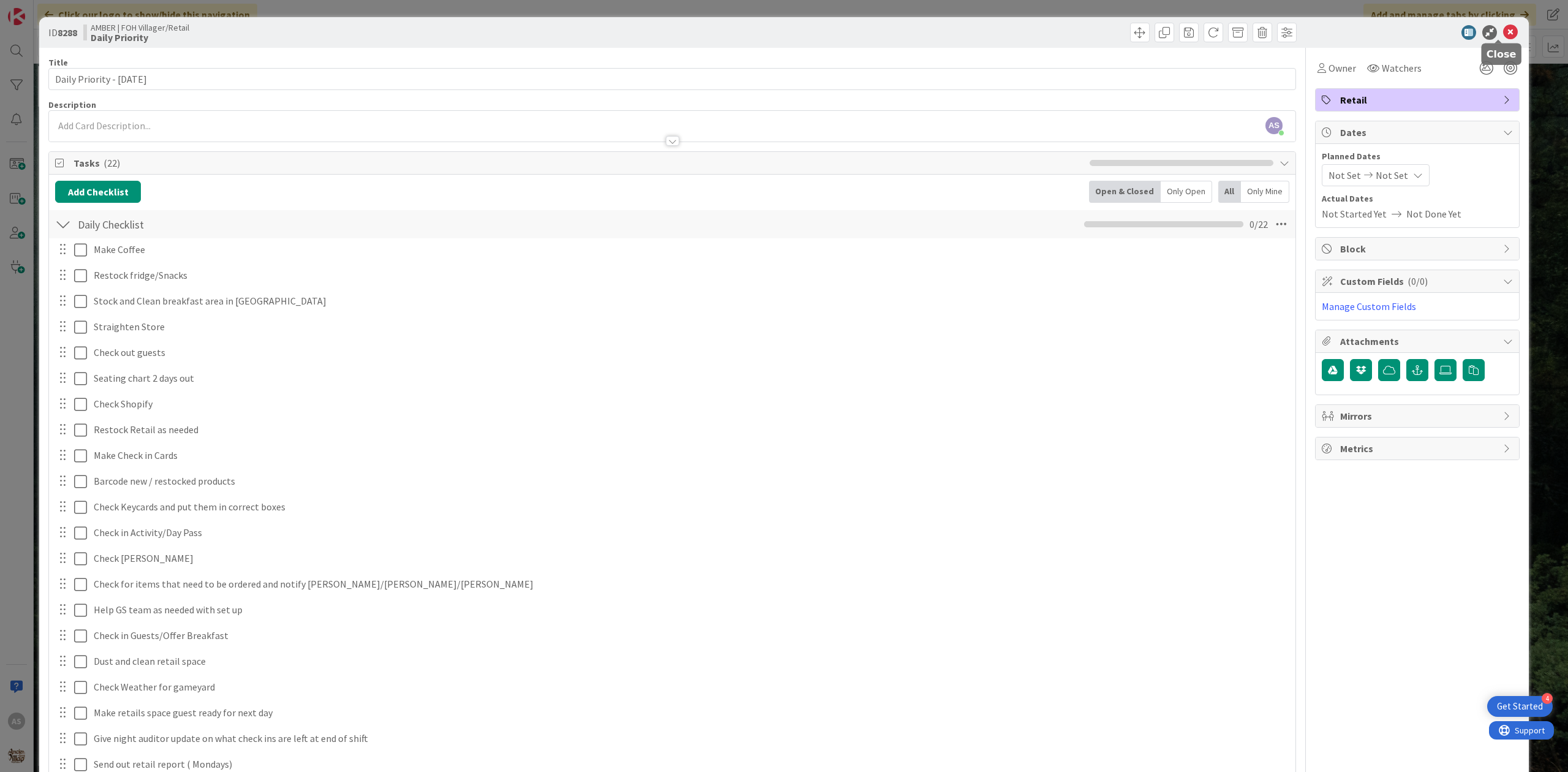
click at [1503, 33] on icon at bounding box center [1510, 33] width 15 height 15
